Goal: Task Accomplishment & Management: Manage account settings

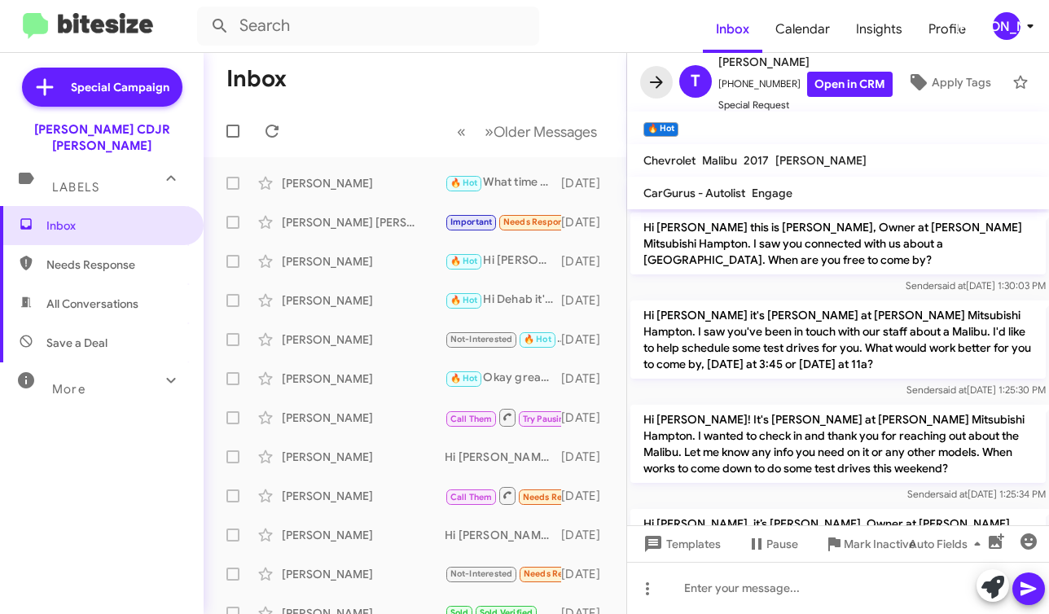
click at [659, 76] on icon at bounding box center [657, 82] width 20 height 20
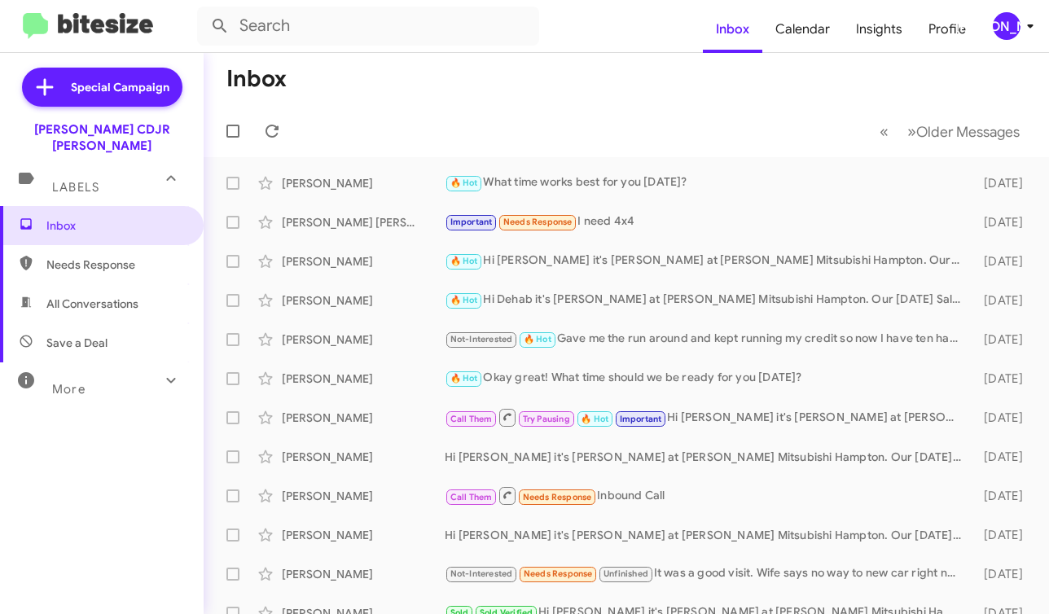
click at [287, 120] on mat-toolbar-row "« Previous » Next Older Messages" at bounding box center [626, 131] width 845 height 52
click at [272, 129] on icon at bounding box center [272, 131] width 20 height 20
click at [1019, 26] on div "[PERSON_NAME]" at bounding box center [1007, 26] width 28 height 28
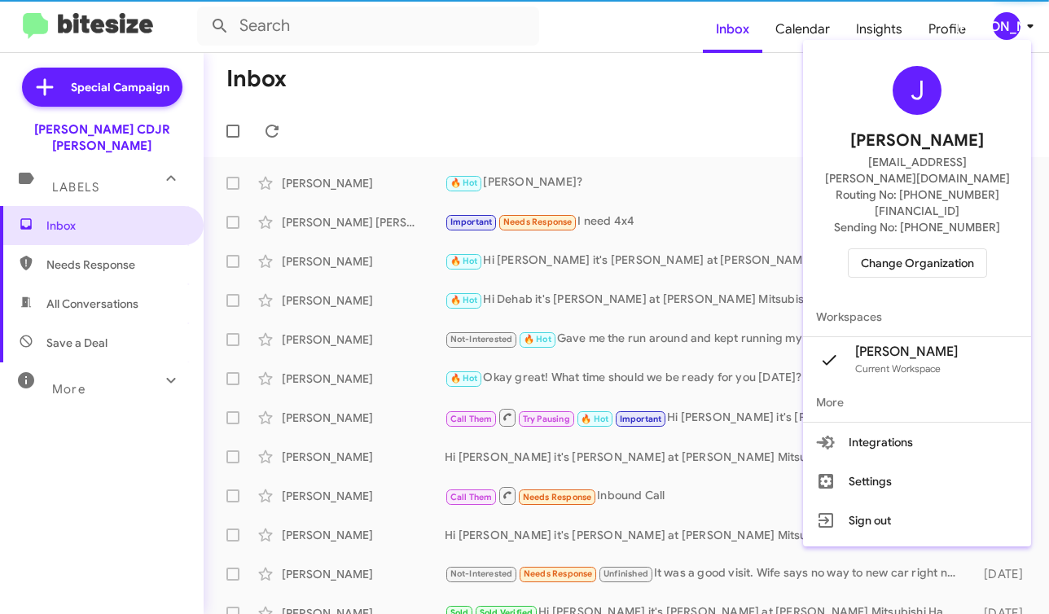
click at [926, 249] on span "Change Organization" at bounding box center [917, 263] width 113 height 28
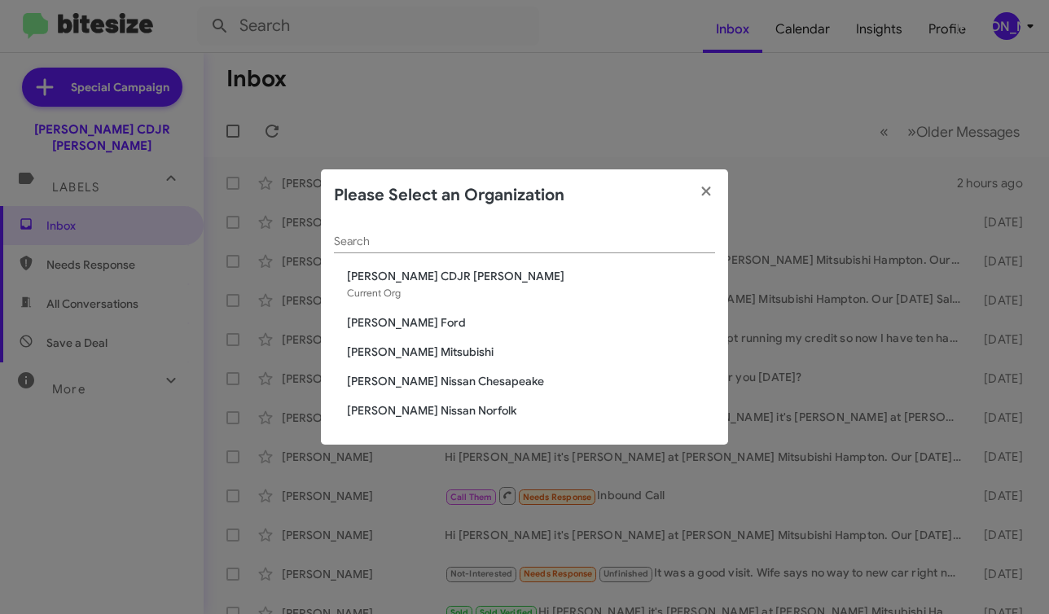
click at [439, 274] on span "[PERSON_NAME] CDJR [PERSON_NAME]" at bounding box center [531, 276] width 368 height 16
